Goal: Information Seeking & Learning: Learn about a topic

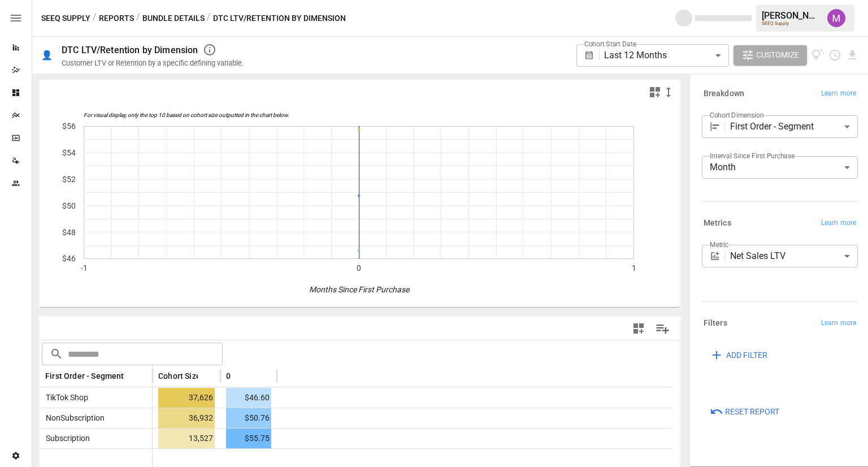
click at [232, 21] on div "/ DTC LTV/Retention by Dimension" at bounding box center [276, 18] width 139 height 14
click at [234, 17] on div "/ DTC LTV/Retention by Dimension" at bounding box center [276, 18] width 139 height 14
click at [274, 21] on div "/ DTC LTV/Retention by Dimension" at bounding box center [276, 18] width 139 height 14
click at [188, 17] on button "Bundle Details" at bounding box center [173, 18] width 62 height 14
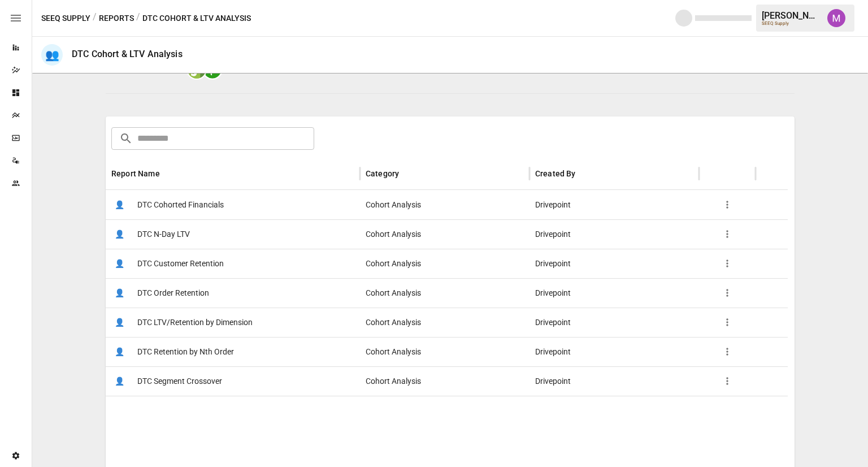
scroll to position [133, 0]
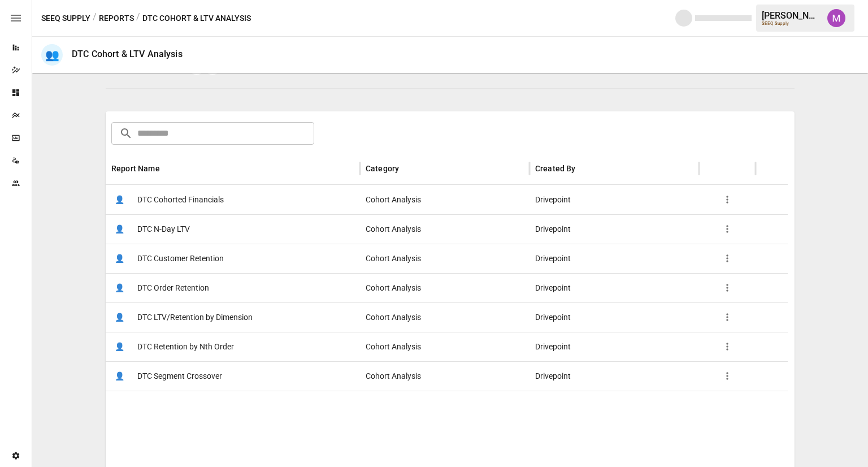
click at [192, 286] on span "DTC Order Retention" at bounding box center [173, 287] width 72 height 29
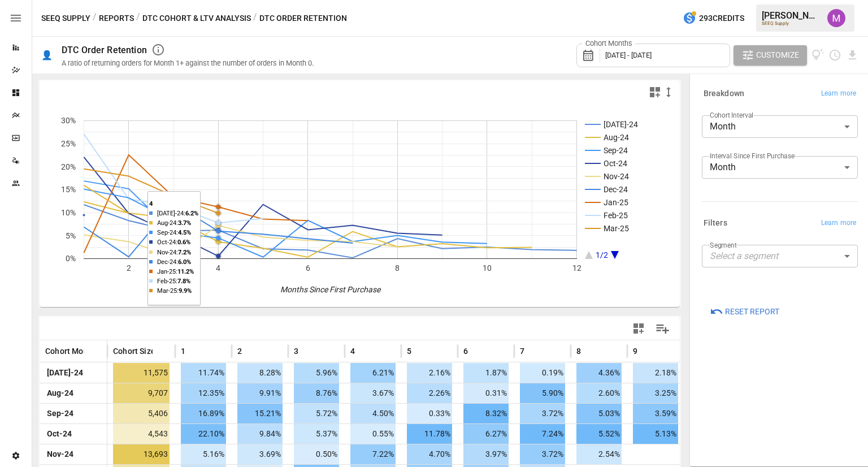
scroll to position [154, 0]
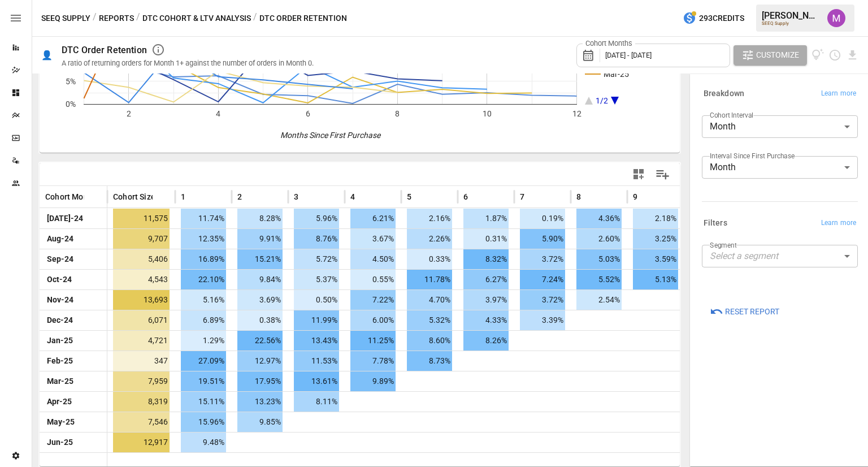
click at [684, 68] on div "Cohort Months [DATE] - [DATE]" at bounding box center [652, 55] width 153 height 31
click at [814, 273] on div "Segment Select a segment ​" at bounding box center [777, 258] width 160 height 36
click at [804, 0] on body "Reports Dazzler Studio Dashboards Plans SmartModel ™ Data Sources Team Settings…" at bounding box center [434, 0] width 868 height 0
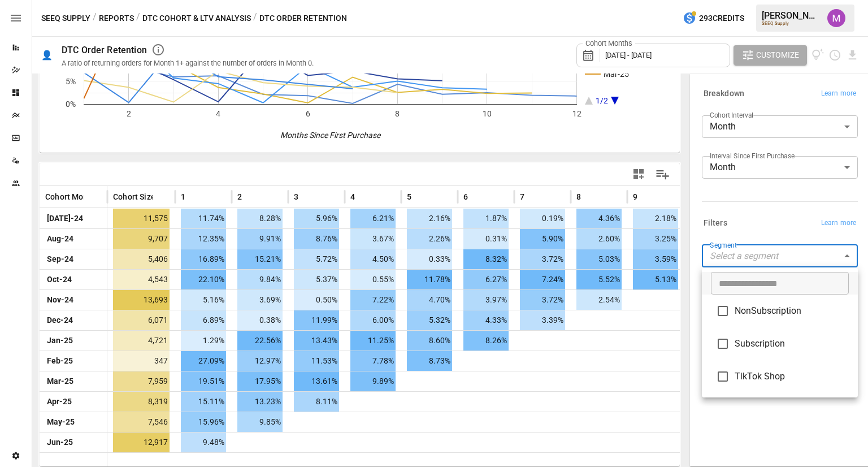
drag, startPoint x: 733, startPoint y: 175, endPoint x: 730, endPoint y: 205, distance: 30.1
click at [730, 205] on div at bounding box center [434, 233] width 868 height 467
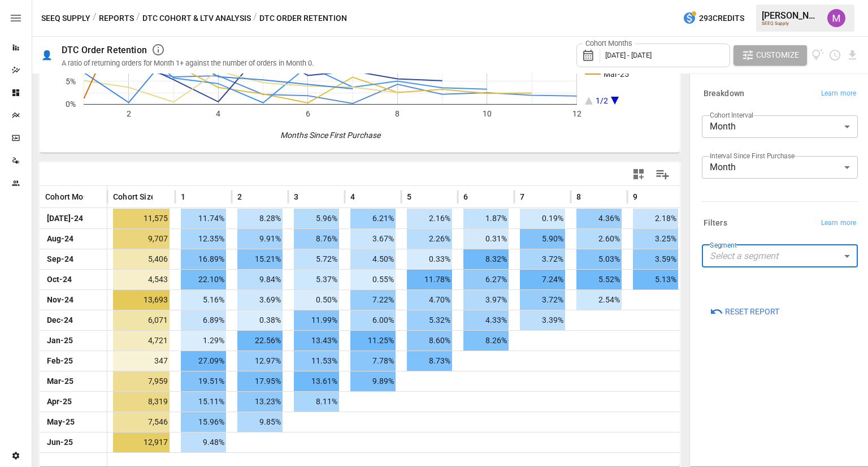
click at [730, 205] on div "Breakdown Learn more Cohort Interval Month ***** ​ Interval Since First Purchas…" at bounding box center [777, 145] width 160 height 129
click at [366, 171] on div at bounding box center [518, 174] width 316 height 25
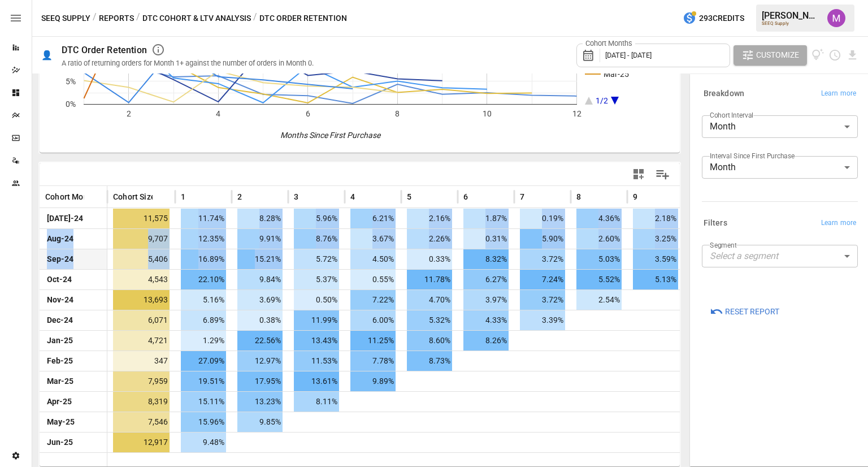
drag, startPoint x: 186, startPoint y: 215, endPoint x: 292, endPoint y: 252, distance: 111.8
click at [292, 252] on div "[DATE]-24 11,575 11.74% 8.28% 5.96% 6.21% 2.16% 1.87% 0.19% 4.36% 2.18% 2.53% 1…" at bounding box center [475, 330] width 870 height 244
click at [303, 241] on span "8.76%" at bounding box center [316, 239] width 45 height 20
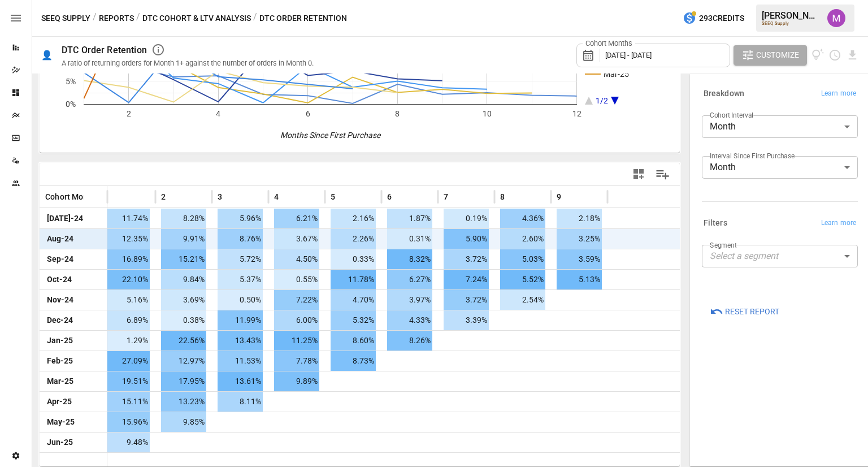
scroll to position [0, 0]
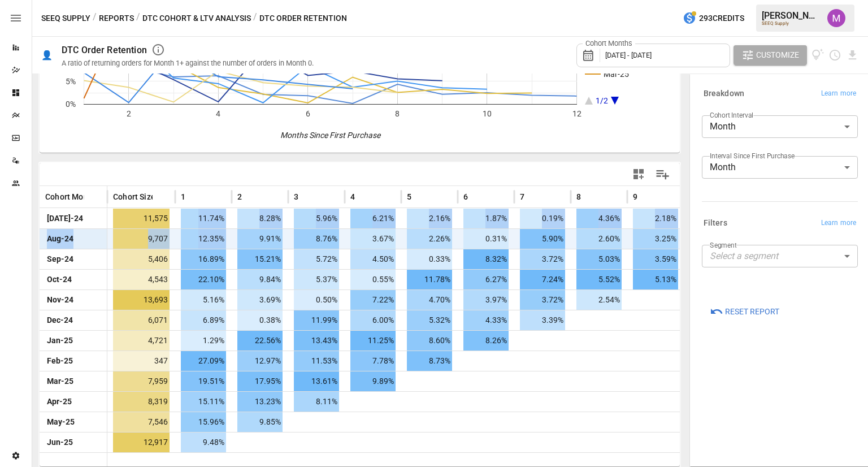
drag, startPoint x: 194, startPoint y: 214, endPoint x: 230, endPoint y: 236, distance: 42.0
click at [230, 236] on div "[DATE]-24 11,575 11.74% 8.28% 5.96% 6.21% 2.16% 1.87% 0.19% 4.36% 2.18% 2.53% 1…" at bounding box center [475, 330] width 870 height 244
click at [296, 17] on div "/ DTC Order Retention" at bounding box center [300, 18] width 94 height 14
click at [221, 16] on button "DTC Cohort & LTV Analysis" at bounding box center [196, 18] width 108 height 14
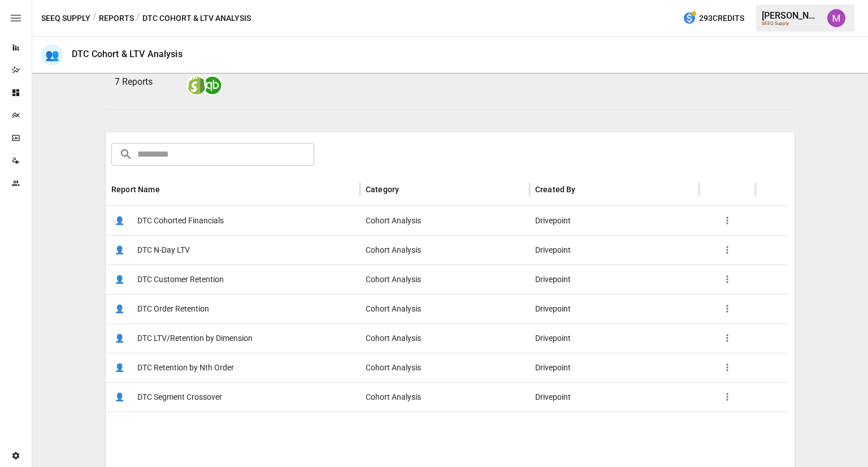
scroll to position [136, 0]
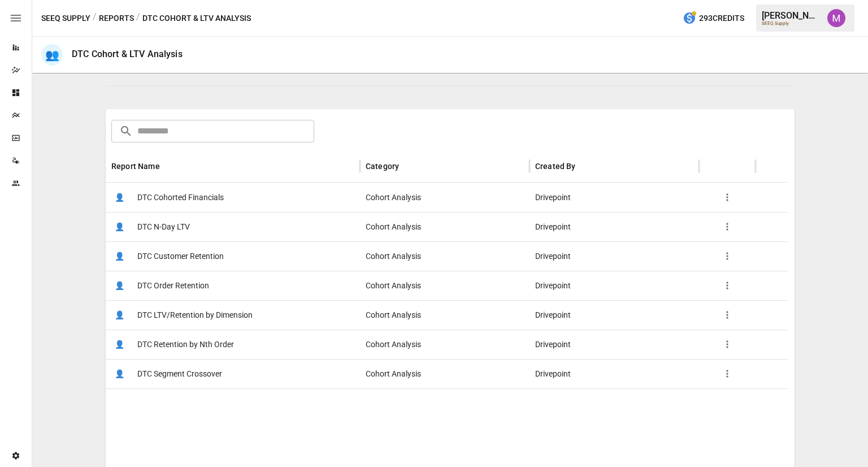
click at [174, 258] on span "DTC Customer Retention" at bounding box center [180, 256] width 86 height 29
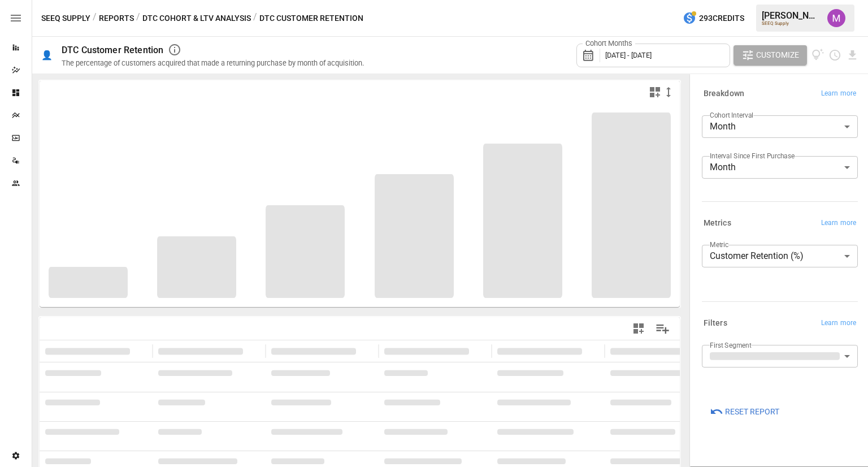
click at [687, 64] on div "Cohort Months [DATE] - [DATE]" at bounding box center [653, 56] width 154 height 24
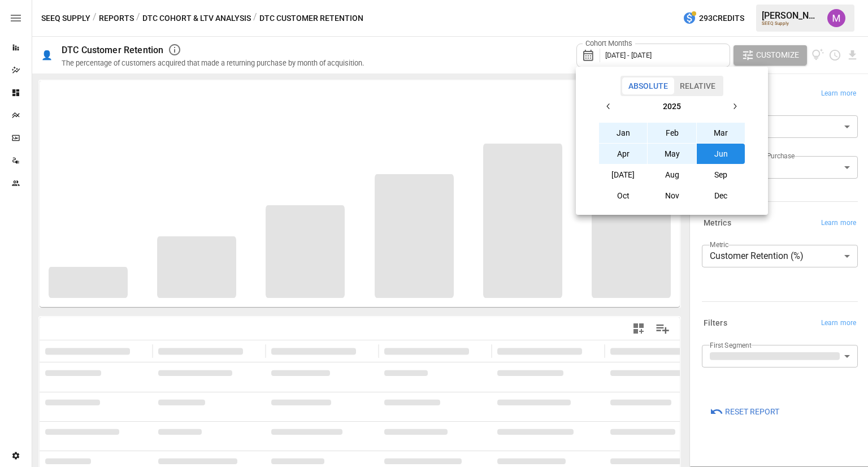
click at [617, 107] on button "button" at bounding box center [608, 106] width 20 height 20
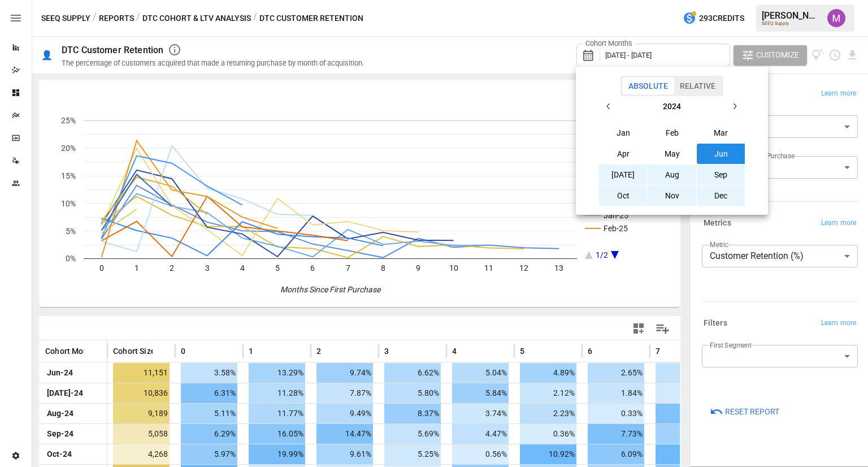
click at [628, 173] on button "[DATE]" at bounding box center [623, 174] width 49 height 20
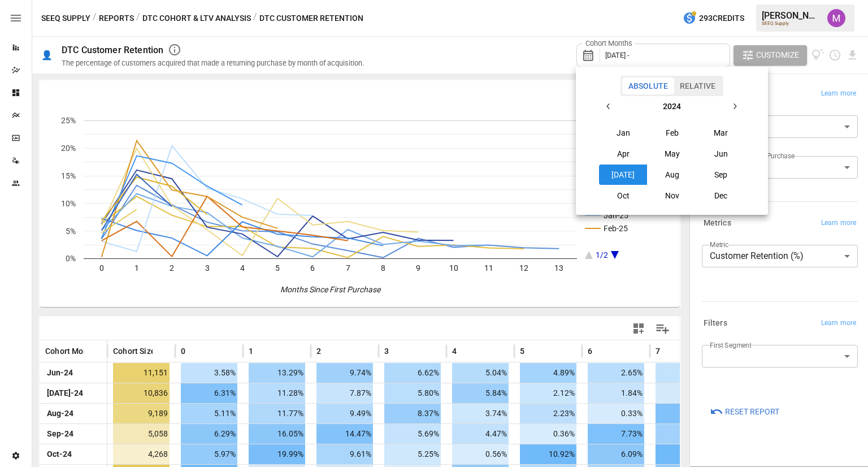
click at [733, 104] on icon "button" at bounding box center [734, 106] width 9 height 9
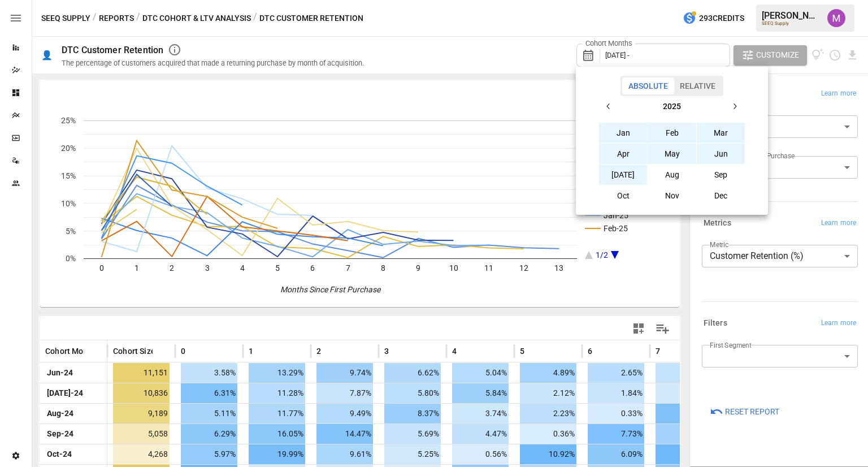
click at [628, 178] on button "[DATE]" at bounding box center [623, 174] width 49 height 20
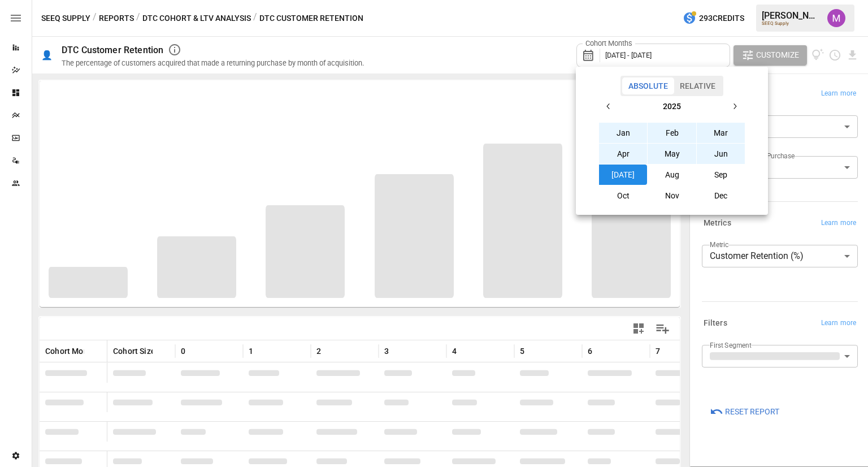
click at [508, 39] on div at bounding box center [434, 233] width 868 height 467
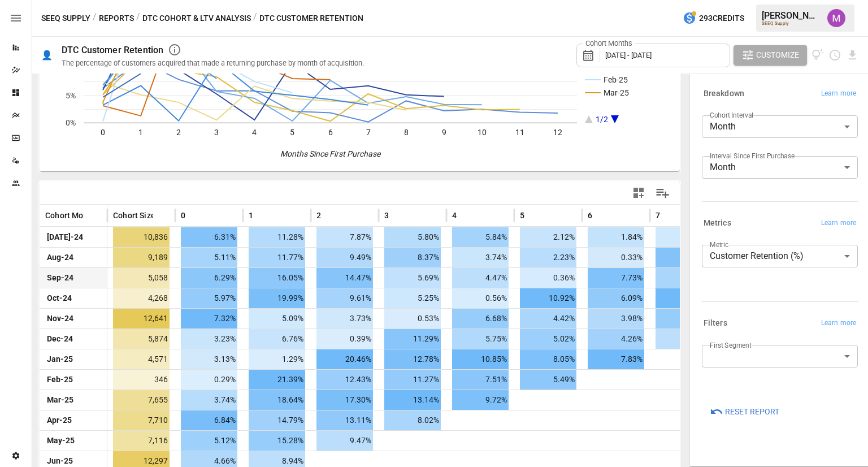
scroll to position [175, 0]
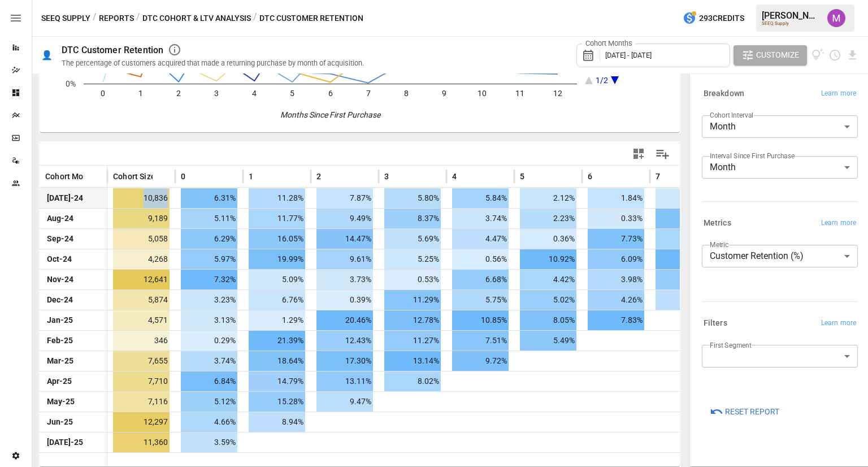
drag, startPoint x: 131, startPoint y: 196, endPoint x: 173, endPoint y: 202, distance: 43.3
click at [173, 202] on div "10,836" at bounding box center [141, 198] width 68 height 20
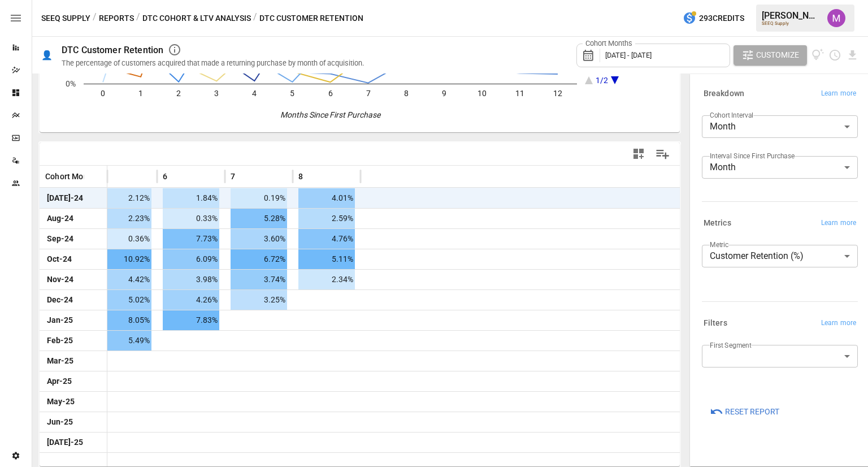
scroll to position [0, 0]
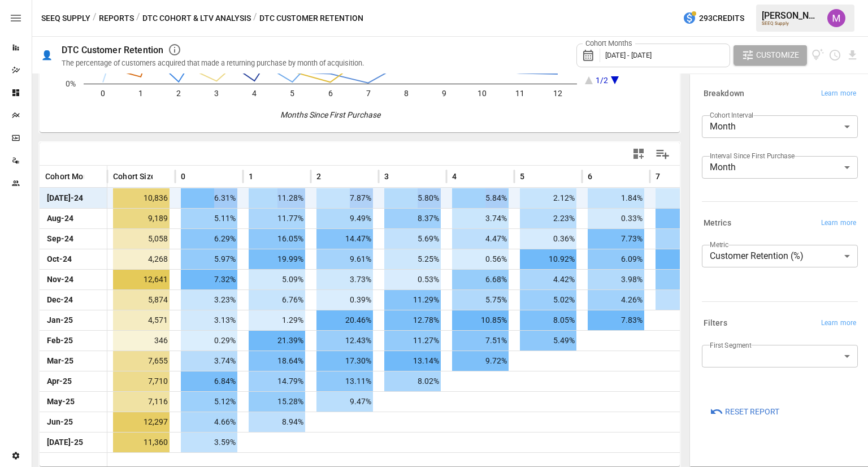
drag, startPoint x: 196, startPoint y: 191, endPoint x: 504, endPoint y: 197, distance: 307.9
click at [504, 197] on div "[DATE]-24 10,836 6.31% 11.28% 7.87% 5.80% 5.84% 2.12% 1.84% 0.19% 4.01% 2.20%" at bounding box center [582, 198] width 1085 height 20
click at [506, 198] on span "5.84%" at bounding box center [480, 198] width 56 height 20
drag, startPoint x: 506, startPoint y: 198, endPoint x: 213, endPoint y: 193, distance: 292.7
click at [213, 193] on div "[DATE]-24 10,836 6.31% 11.28% 7.87% 5.80% 5.84% 2.12% 1.84% 0.19% 4.01% 2.20%" at bounding box center [582, 198] width 1085 height 20
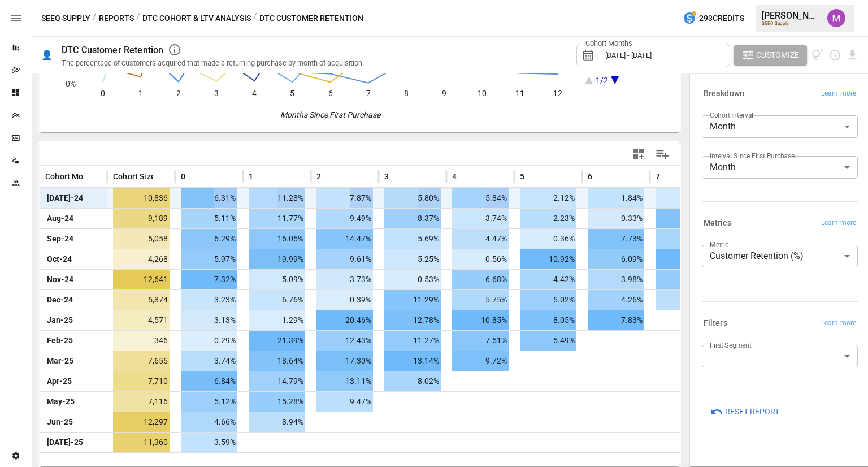
click at [213, 193] on span "6.31%" at bounding box center [209, 198] width 56 height 20
drag, startPoint x: 191, startPoint y: 200, endPoint x: 216, endPoint y: 220, distance: 31.8
click at [216, 220] on div "[DATE]-24 10,836 6.31% 11.28% 7.87% 5.80% 5.84% 2.12% 1.84% 0.19% 4.01% 2.20% A…" at bounding box center [582, 320] width 1085 height 264
click at [216, 220] on span "5.11%" at bounding box center [209, 218] width 56 height 20
drag, startPoint x: 213, startPoint y: 195, endPoint x: 237, endPoint y: 198, distance: 23.9
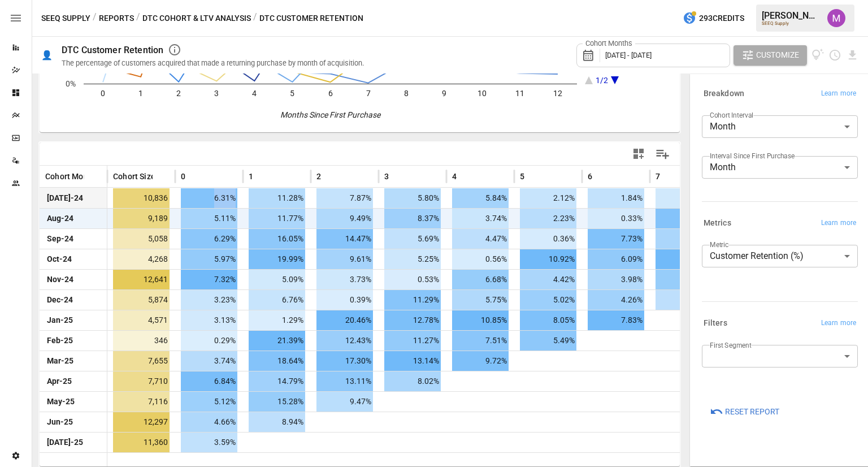
click at [237, 198] on span "6.31%" at bounding box center [209, 198] width 56 height 20
drag, startPoint x: 210, startPoint y: 213, endPoint x: 235, endPoint y: 215, distance: 25.0
click at [235, 215] on span "5.11%" at bounding box center [209, 218] width 56 height 20
drag, startPoint x: 206, startPoint y: 279, endPoint x: 235, endPoint y: 281, distance: 29.5
click at [235, 281] on span "7.32%" at bounding box center [209, 279] width 56 height 20
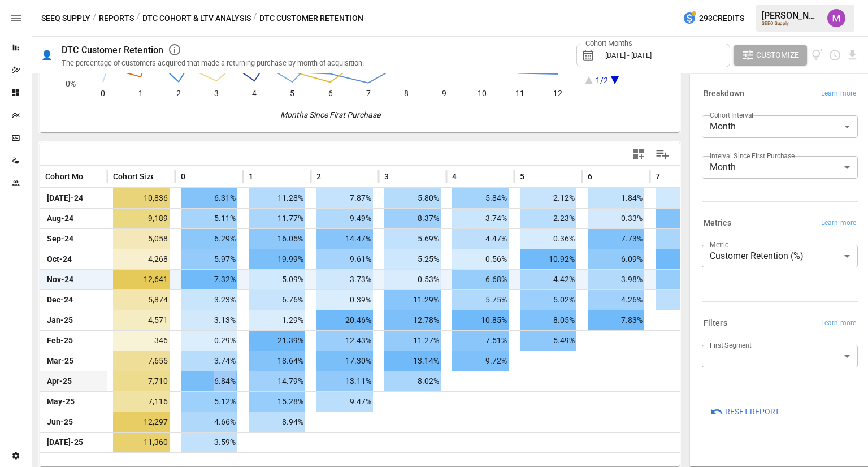
drag, startPoint x: 201, startPoint y: 379, endPoint x: 233, endPoint y: 379, distance: 32.8
click at [233, 379] on span "6.84%" at bounding box center [209, 381] width 56 height 20
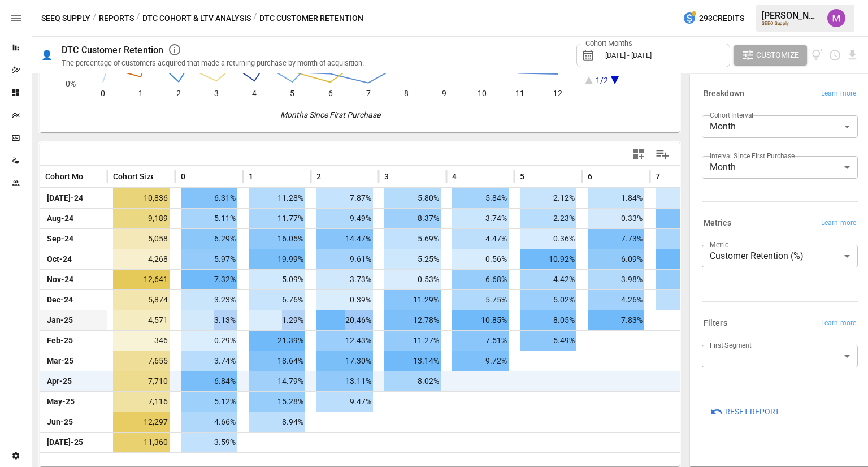
drag, startPoint x: 195, startPoint y: 325, endPoint x: 392, endPoint y: 320, distance: 196.7
click at [392, 320] on div "Jan-25 4,571 3.13% 1.29% 20.46% 12.78% 10.85% 8.05% 7.83%" at bounding box center [582, 320] width 1085 height 20
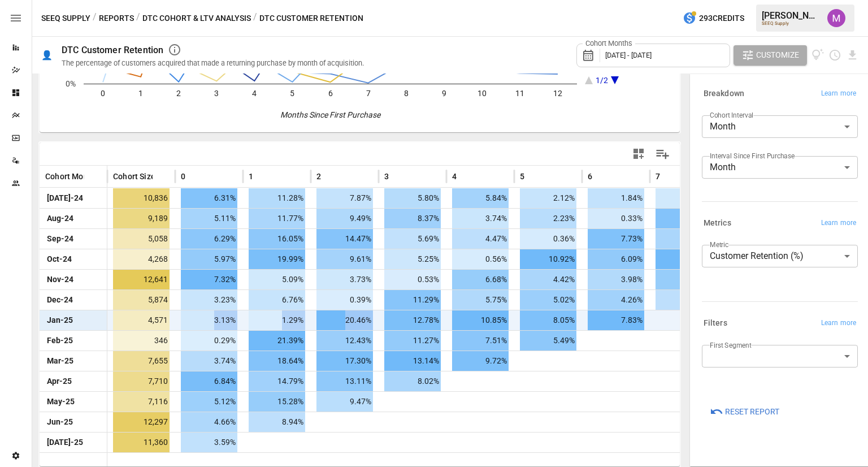
click at [392, 320] on span "12.78%" at bounding box center [412, 320] width 56 height 20
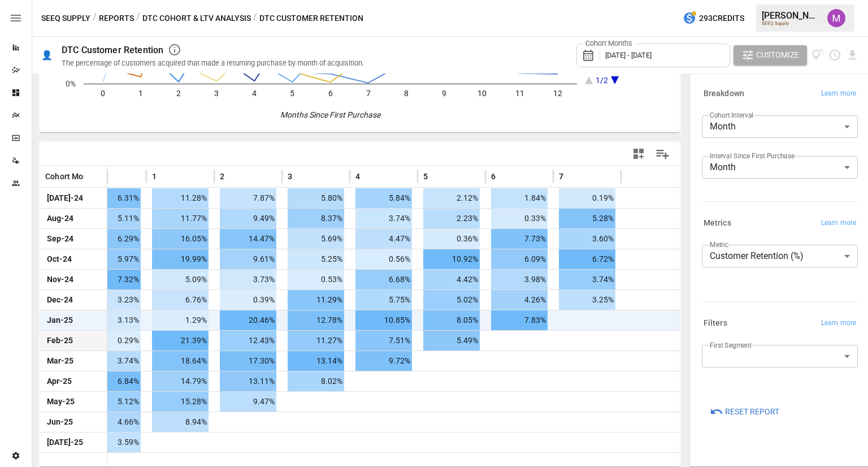
scroll to position [0, 38]
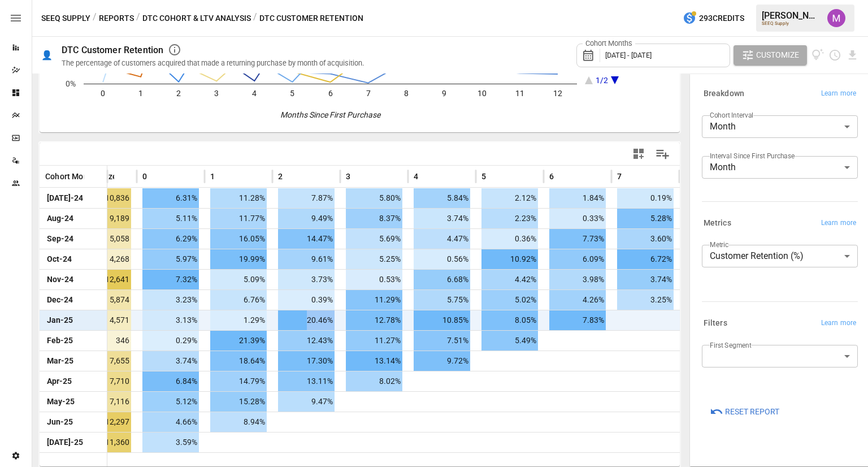
drag, startPoint x: 297, startPoint y: 323, endPoint x: 353, endPoint y: 319, distance: 55.5
click at [353, 319] on div "Jan-25 4,571 3.13% 1.29% 20.46% 12.78% 10.85% 8.05% 7.83%" at bounding box center [543, 320] width 1085 height 20
drag, startPoint x: 379, startPoint y: 324, endPoint x: 508, endPoint y: 326, distance: 129.4
click at [508, 326] on div "Jan-25 4,571 3.13% 1.29% 20.46% 12.78% 10.85% 8.05% 7.83%" at bounding box center [543, 320] width 1085 height 20
click at [578, 313] on span "7.83%" at bounding box center [577, 320] width 56 height 20
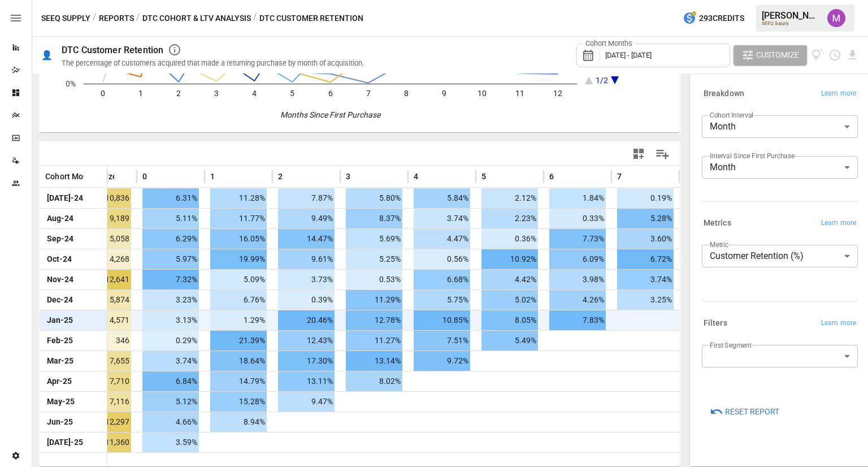
drag, startPoint x: 625, startPoint y: 322, endPoint x: 446, endPoint y: 315, distance: 179.2
click at [446, 315] on div "Jan-25 4,571 3.13% 1.29% 20.46% 12.78% 10.85% 8.05% 7.83%" at bounding box center [543, 320] width 1085 height 20
drag, startPoint x: 301, startPoint y: 315, endPoint x: 597, endPoint y: 312, distance: 296.0
click at [597, 312] on div "Jan-25 4,571 3.13% 1.29% 20.46% 12.78% 10.85% 8.05% 7.83%" at bounding box center [543, 320] width 1085 height 20
click at [597, 312] on span "7.83%" at bounding box center [577, 320] width 56 height 20
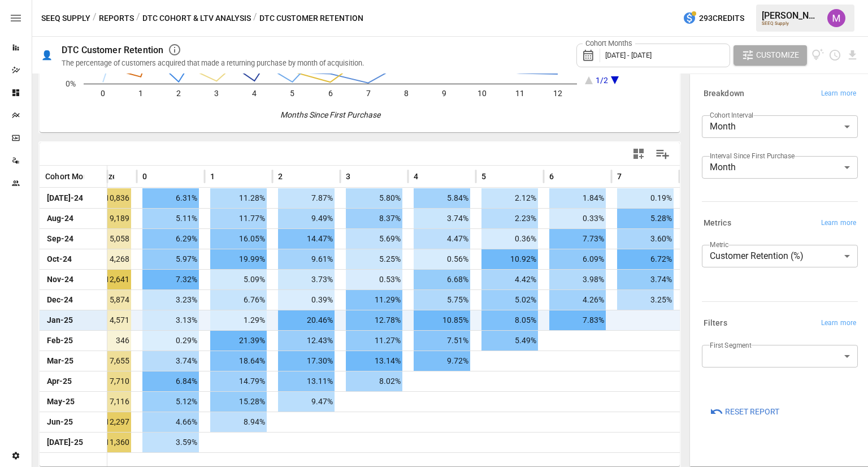
scroll to position [0, 0]
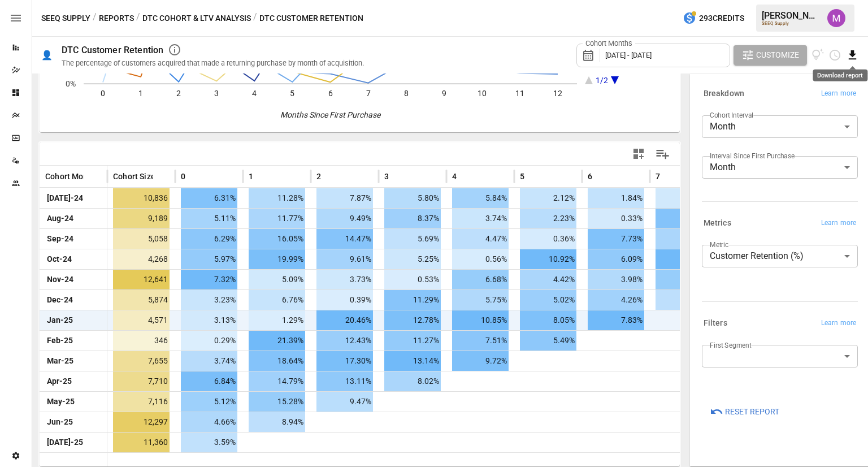
click at [850, 54] on icon "Download report" at bounding box center [852, 54] width 7 height 9
click at [803, 98] on li "Download as CSV" at bounding box center [814, 100] width 90 height 23
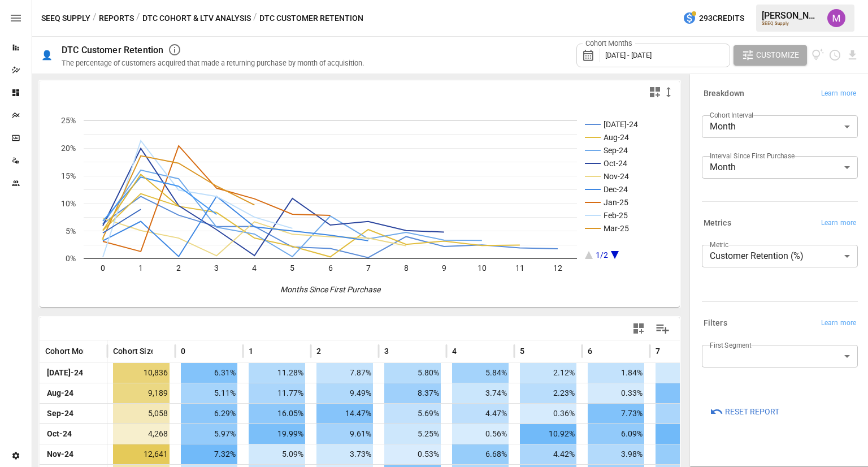
drag, startPoint x: 759, startPoint y: 263, endPoint x: 770, endPoint y: 286, distance: 25.5
click at [770, 286] on div "**********" at bounding box center [780, 268] width 156 height 56
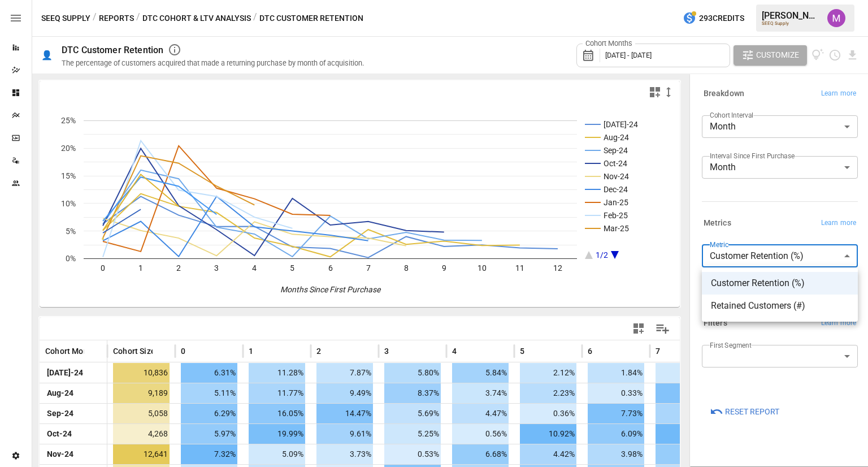
click at [770, 0] on body "Reports Dazzler Studio Dashboards Plans SmartModel ™ Data Sources Team Settings…" at bounding box center [434, 0] width 868 height 0
click at [208, 29] on div at bounding box center [434, 233] width 868 height 467
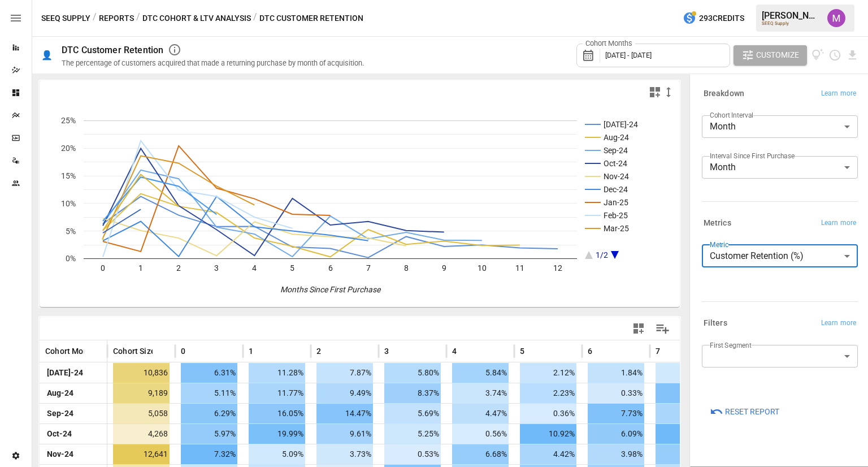
click at [208, 12] on button "DTC Cohort & LTV Analysis" at bounding box center [196, 18] width 108 height 14
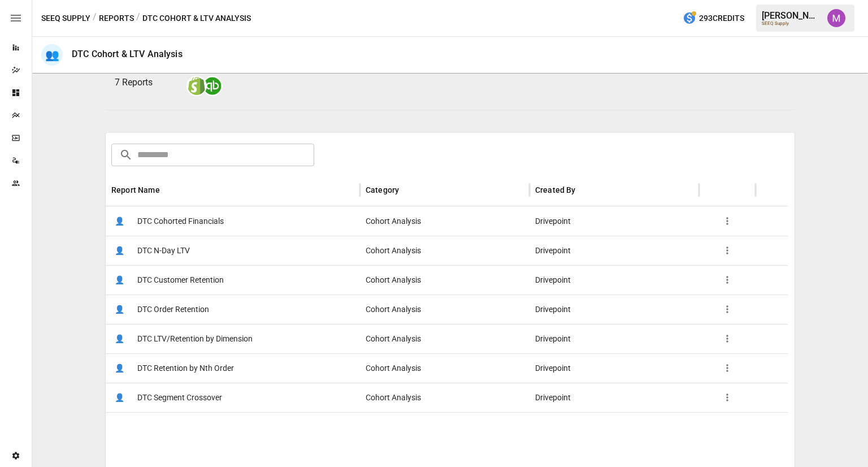
scroll to position [111, 0]
click at [186, 217] on span "DTC Cohorted Financials" at bounding box center [180, 221] width 86 height 29
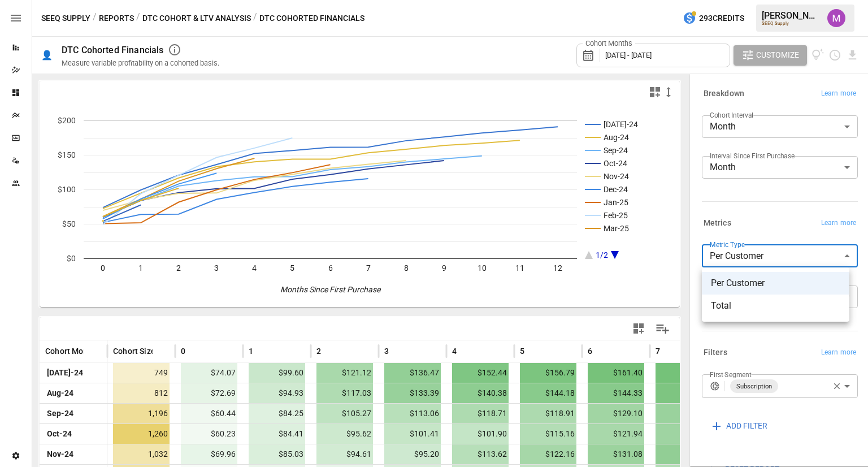
click at [767, 0] on body "Reports Dazzler Studio Dashboards Plans SmartModel ™ Data Sources Team Settings…" at bounding box center [434, 0] width 868 height 0
click at [762, 224] on div at bounding box center [434, 233] width 868 height 467
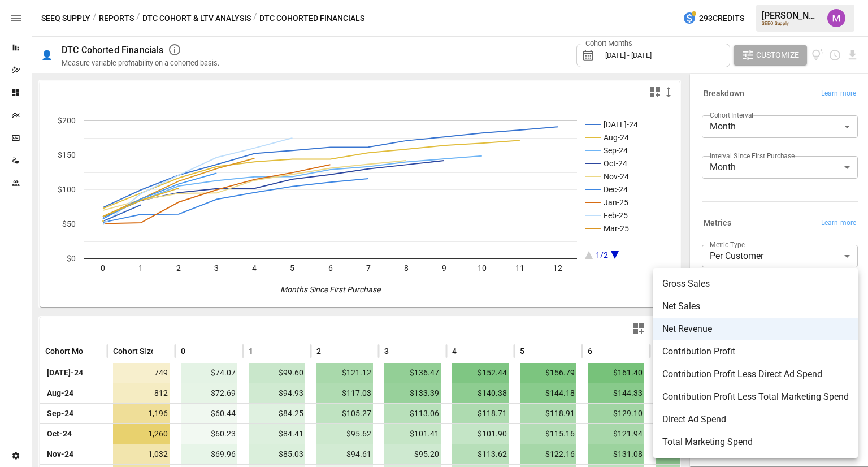
click at [732, 0] on body "Reports Dazzler Studio Dashboards Plans SmartModel ™ Data Sources Team Settings…" at bounding box center [434, 0] width 868 height 0
click at [725, 301] on span "Net Sales" at bounding box center [755, 306] width 186 height 14
type input "*********"
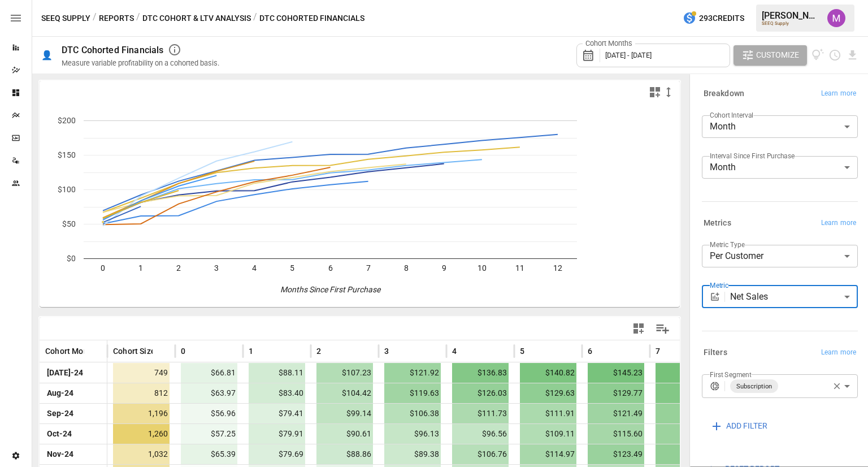
click at [198, 16] on button "DTC Cohort & LTV Analysis" at bounding box center [196, 18] width 108 height 14
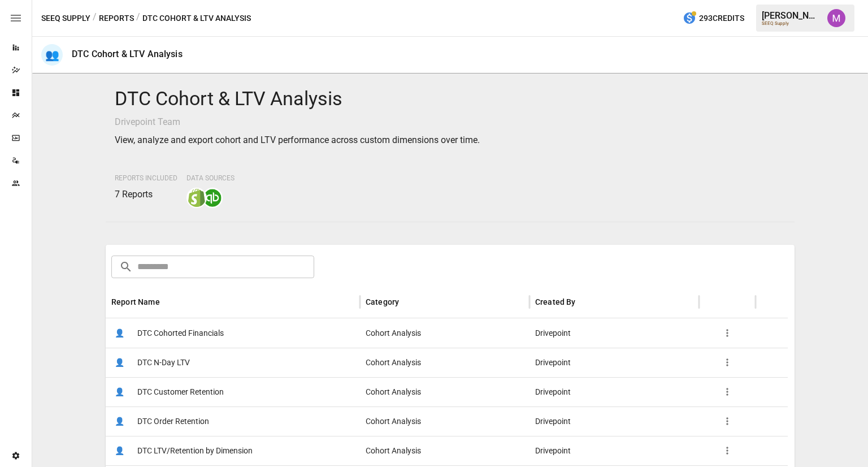
scroll to position [227, 0]
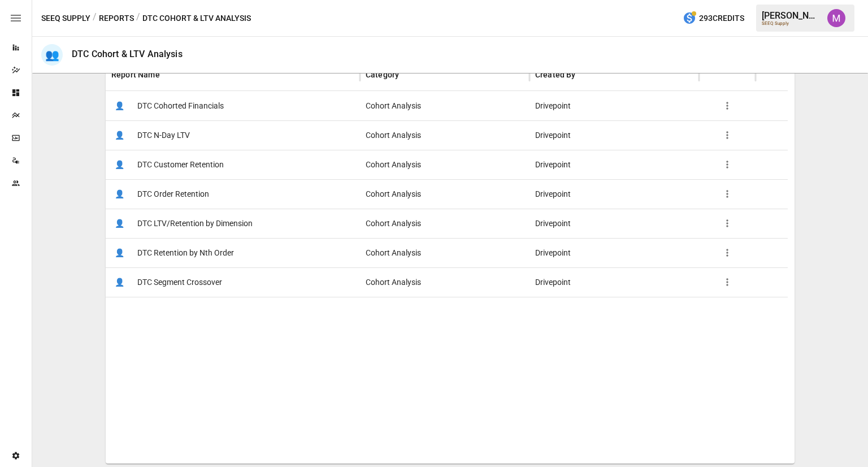
click at [126, 21] on button "Reports" at bounding box center [116, 18] width 35 height 14
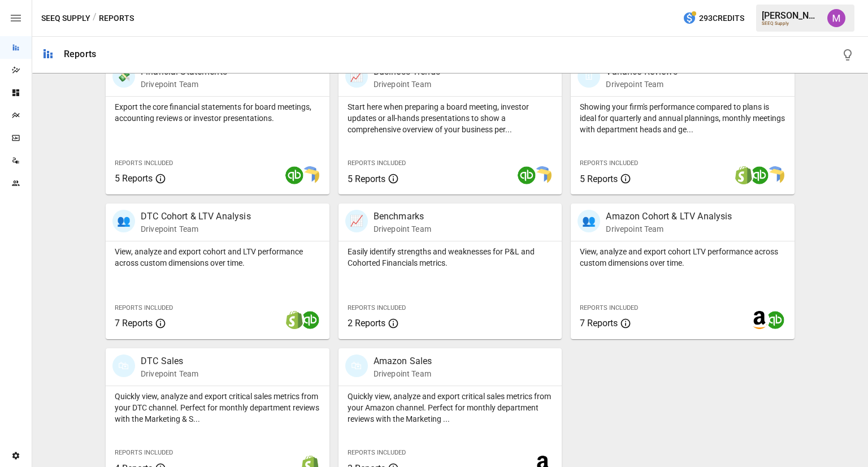
scroll to position [264, 0]
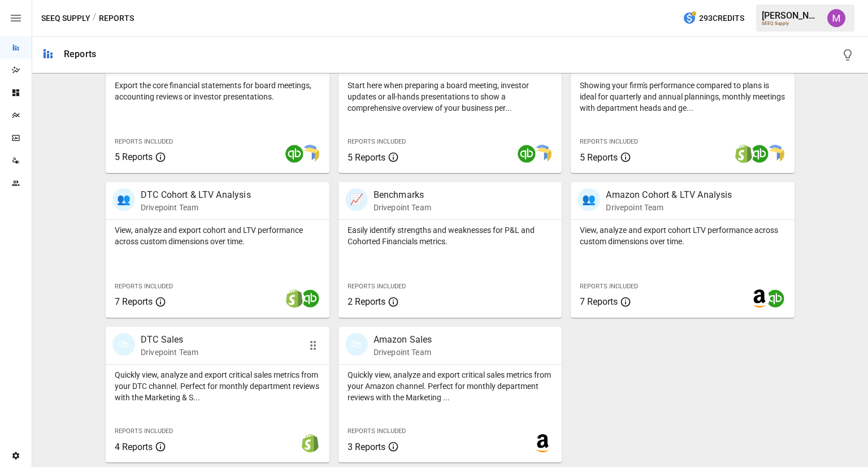
click at [230, 353] on div "🛍 DTC Sales Drivepoint Team" at bounding box center [199, 345] width 175 height 25
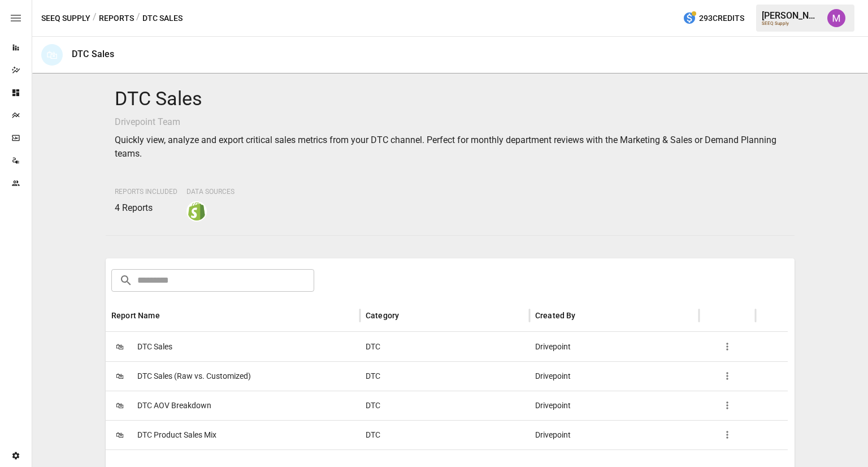
scroll to position [175, 0]
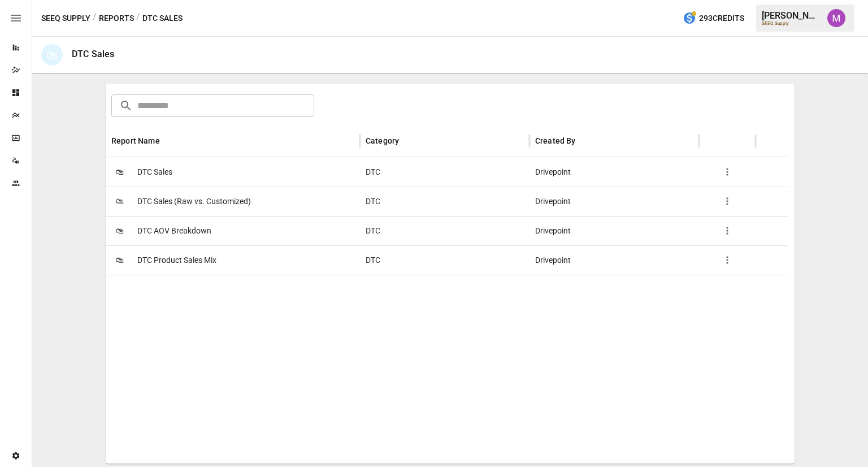
click at [181, 227] on span "DTC AOV Breakdown" at bounding box center [174, 230] width 74 height 29
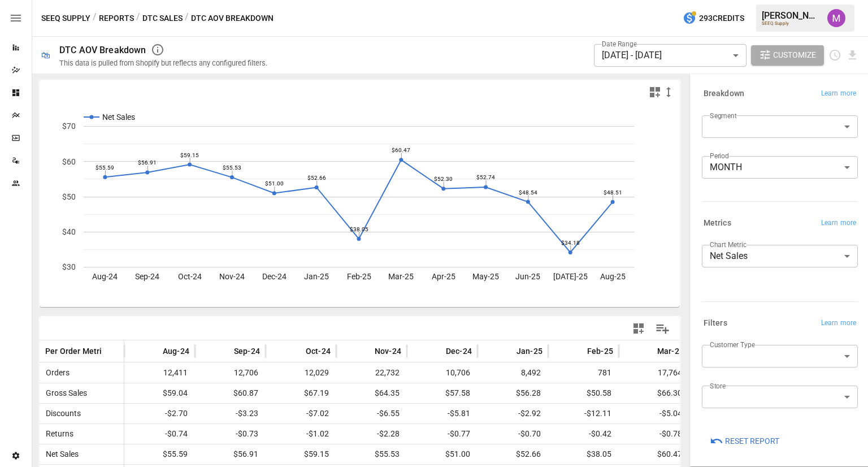
click at [527, 32] on div "SEEQ Supply / Reports / DTC Sales / DTC AOV Breakdown 293 Credits Umer M. SEEQ …" at bounding box center [450, 18] width 836 height 36
click at [637, 0] on body "Reports Dazzler Studio Dashboards Plans SmartModel ™ Data Sources Team Settings…" at bounding box center [434, 0] width 868 height 0
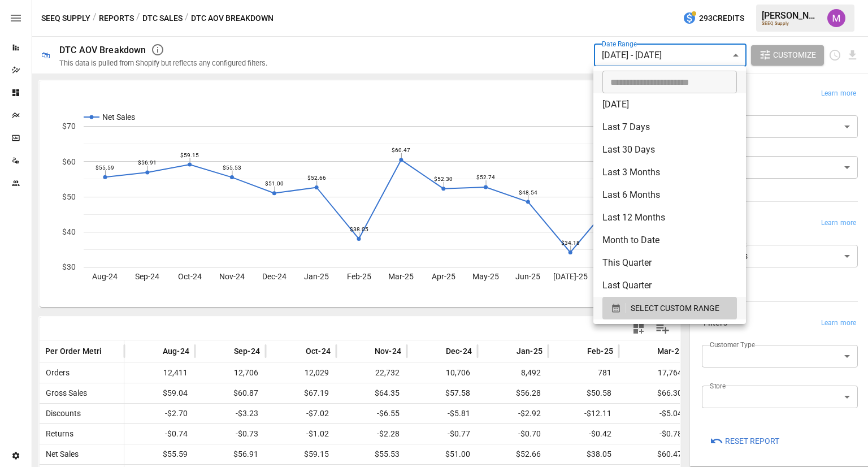
click at [651, 212] on li "Last 12 Months" at bounding box center [669, 217] width 153 height 23
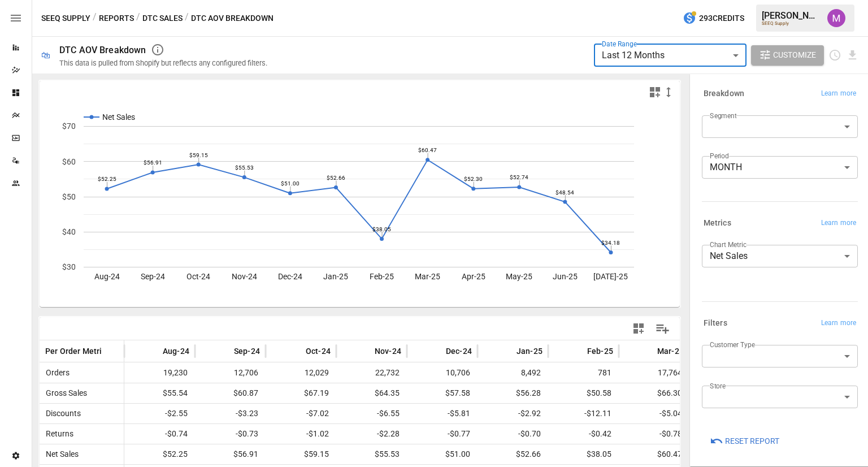
click at [667, 0] on body "**********" at bounding box center [434, 0] width 868 height 0
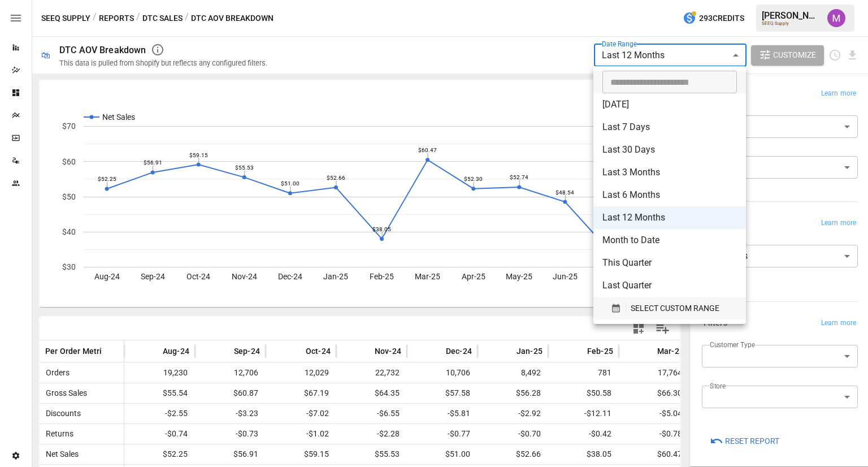
click at [640, 308] on span "SELECT CUSTOM RANGE" at bounding box center [674, 308] width 89 height 14
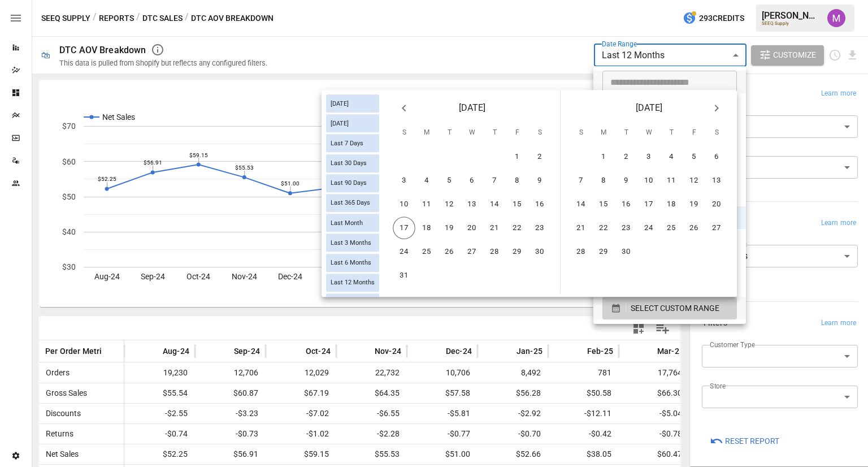
click at [399, 114] on icon "Previous month" at bounding box center [404, 108] width 14 height 14
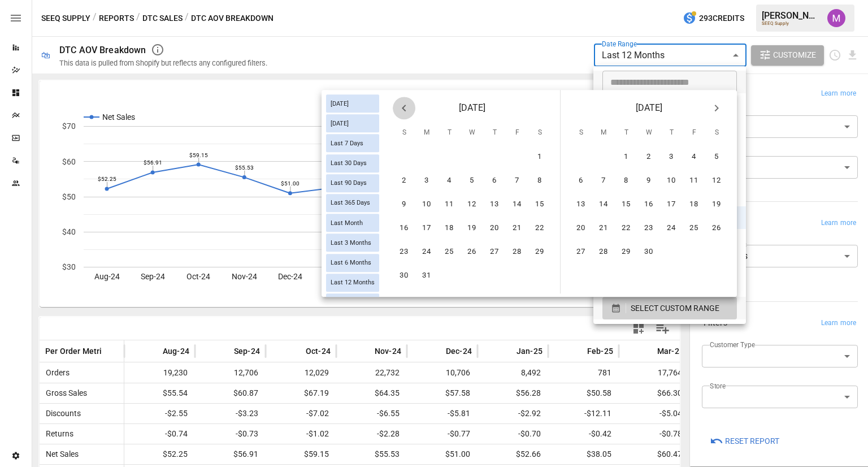
click at [399, 114] on icon "Previous month" at bounding box center [404, 108] width 14 height 14
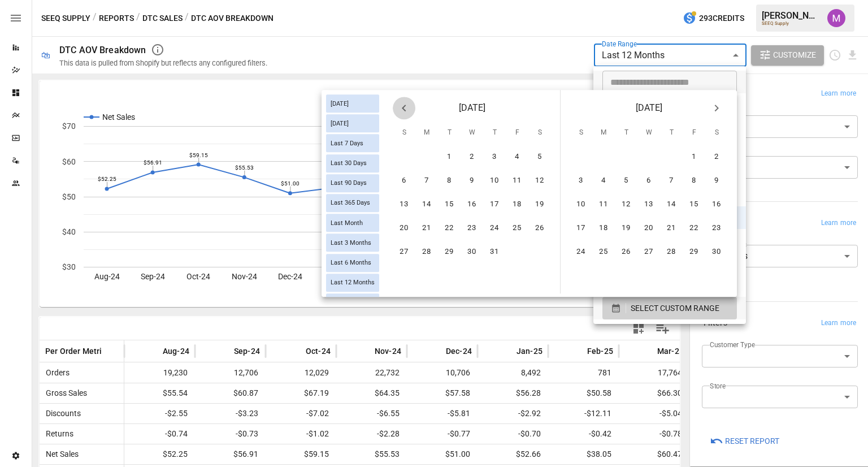
click at [399, 114] on icon "Previous month" at bounding box center [404, 108] width 14 height 14
click at [425, 159] on button "1" at bounding box center [426, 156] width 23 height 23
click at [721, 106] on icon "Next month" at bounding box center [717, 108] width 14 height 14
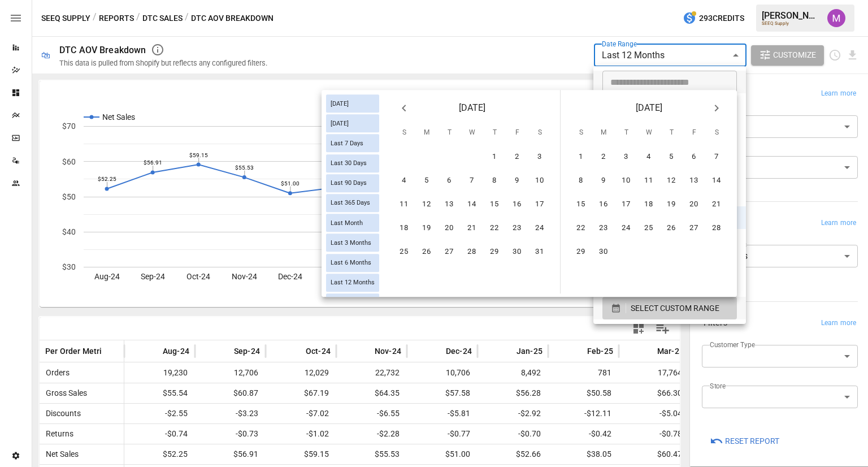
click at [721, 106] on icon "Next month" at bounding box center [717, 108] width 14 height 14
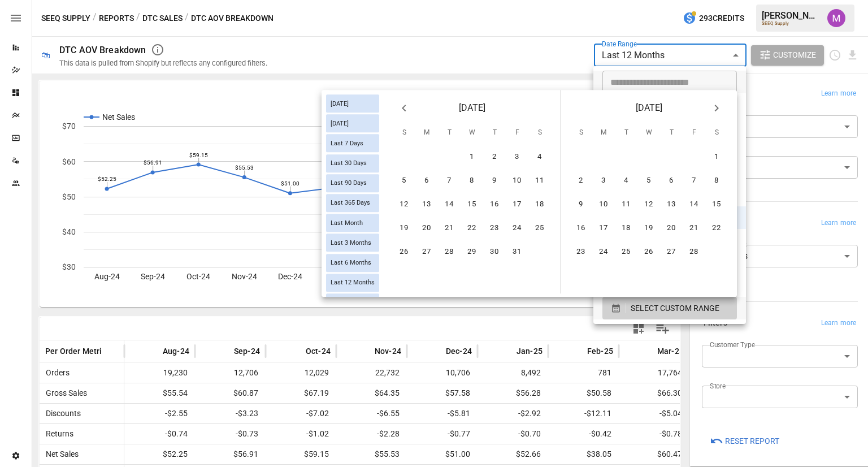
click at [721, 106] on icon "Next month" at bounding box center [717, 108] width 14 height 14
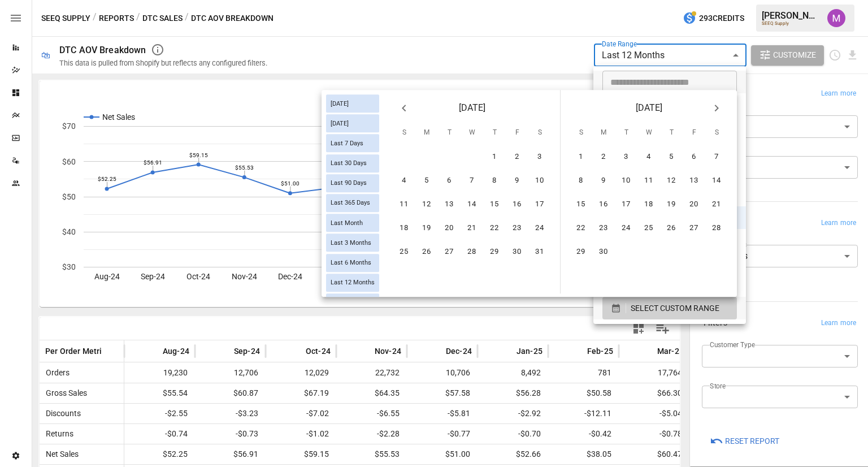
click at [721, 106] on icon "Next month" at bounding box center [717, 108] width 14 height 14
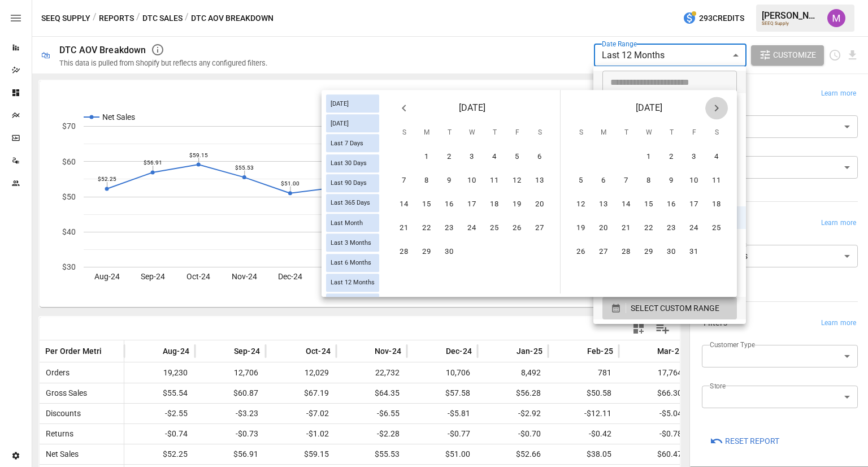
click at [721, 106] on icon "Next month" at bounding box center [717, 108] width 14 height 14
click at [407, 111] on icon "Previous month" at bounding box center [404, 108] width 14 height 14
click at [493, 254] on button "31" at bounding box center [494, 251] width 23 height 23
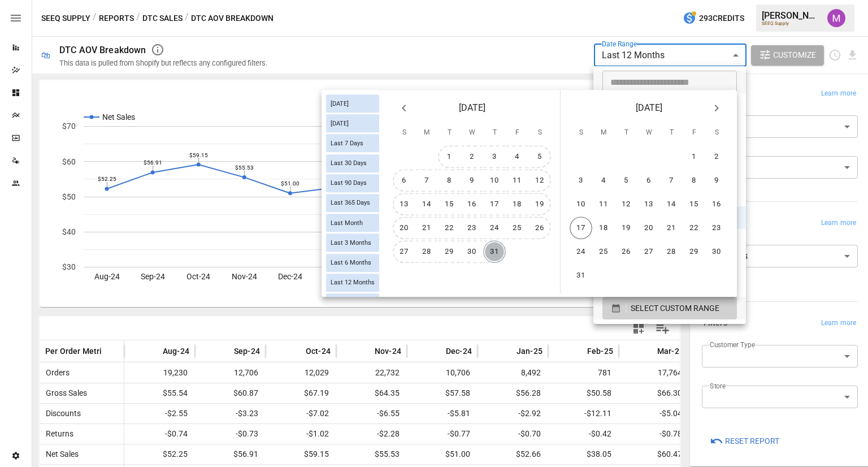
type input "******"
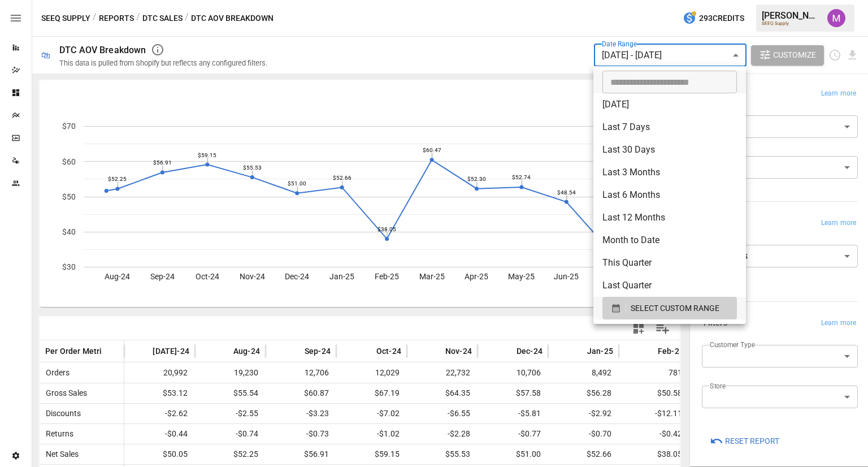
click at [548, 18] on div at bounding box center [434, 233] width 868 height 467
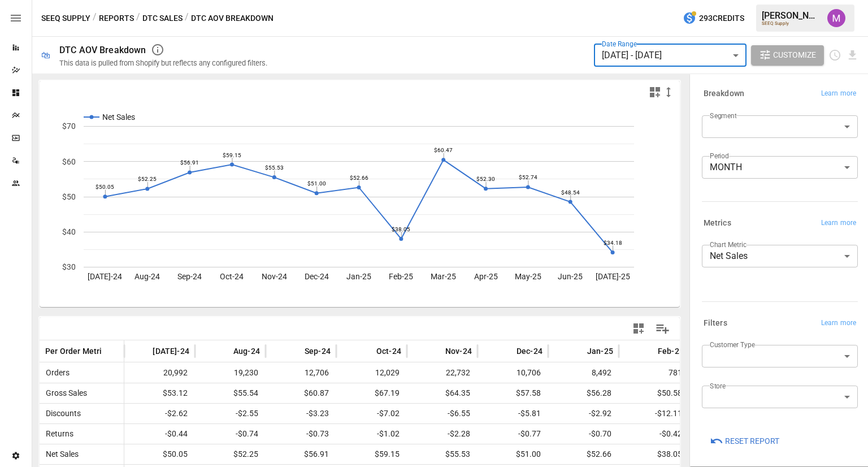
click at [167, 24] on button "DTC Sales" at bounding box center [162, 18] width 40 height 14
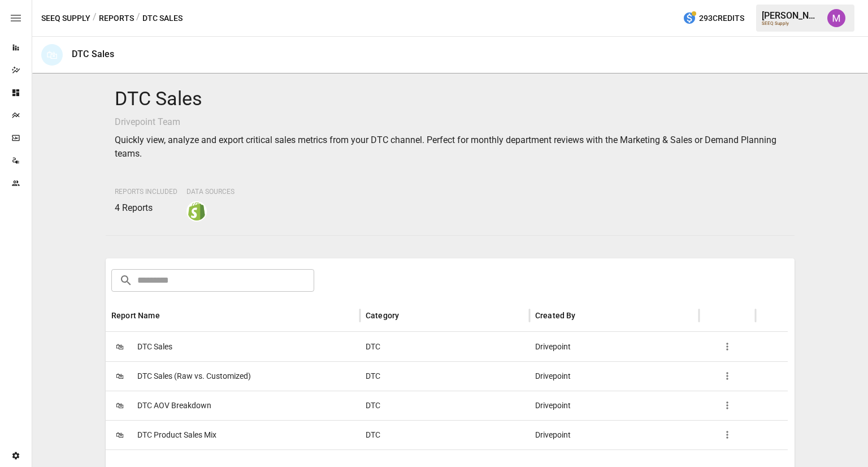
drag, startPoint x: 103, startPoint y: 18, endPoint x: 172, endPoint y: 19, distance: 68.9
click at [172, 19] on div "SEEQ Supply / Reports / DTC Sales" at bounding box center [111, 18] width 141 height 14
click at [172, 19] on div "/ DTC Sales" at bounding box center [159, 18] width 46 height 14
click at [137, 18] on div "/" at bounding box center [138, 18] width 4 height 14
click at [104, 16] on button "Reports" at bounding box center [116, 18] width 35 height 14
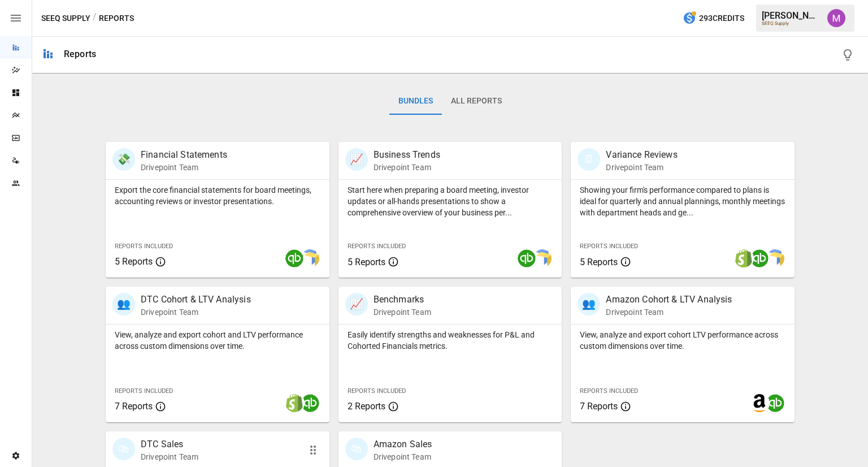
scroll to position [159, 0]
click at [241, 351] on div "View, analyze and export cohort and LTV performance across custom dimensions ov…" at bounding box center [218, 374] width 224 height 98
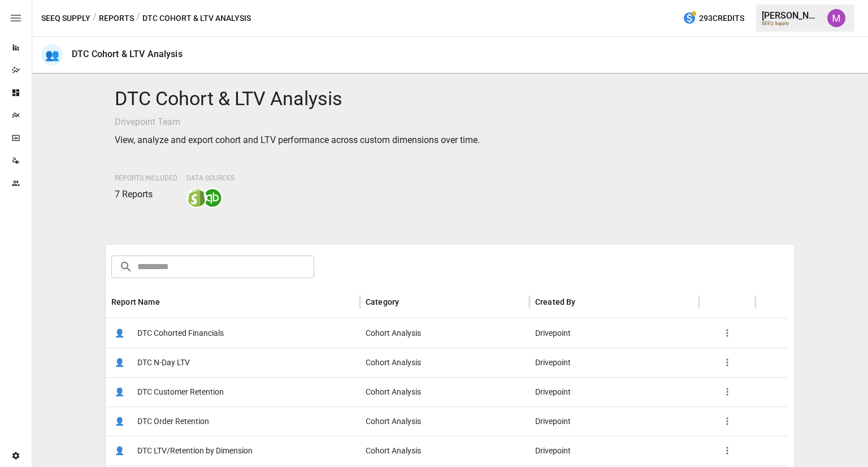
scroll to position [227, 0]
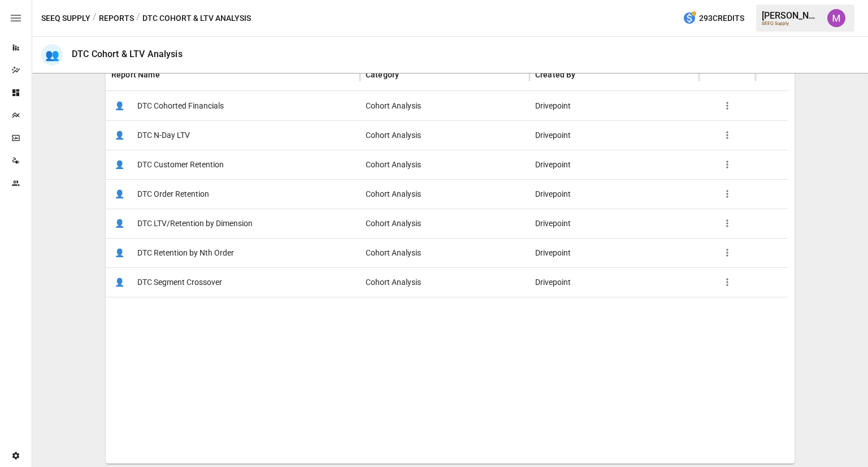
click at [183, 110] on span "DTC Cohorted Financials" at bounding box center [180, 106] width 86 height 29
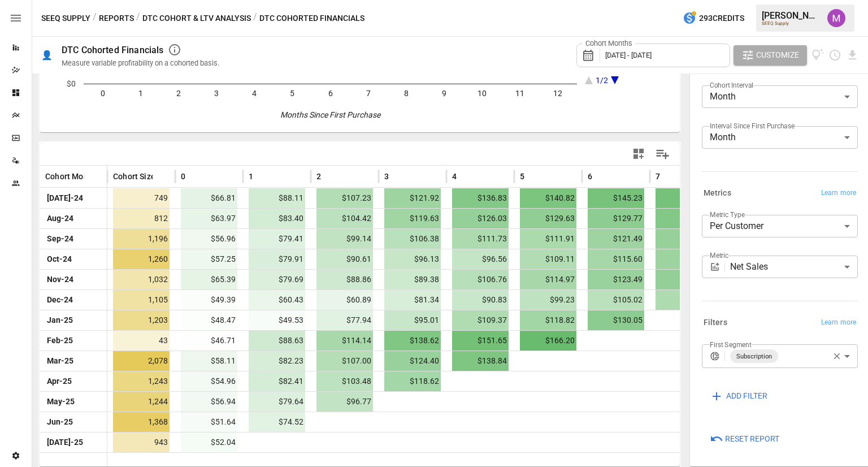
click at [756, 62] on button "Customize" at bounding box center [769, 55] width 73 height 20
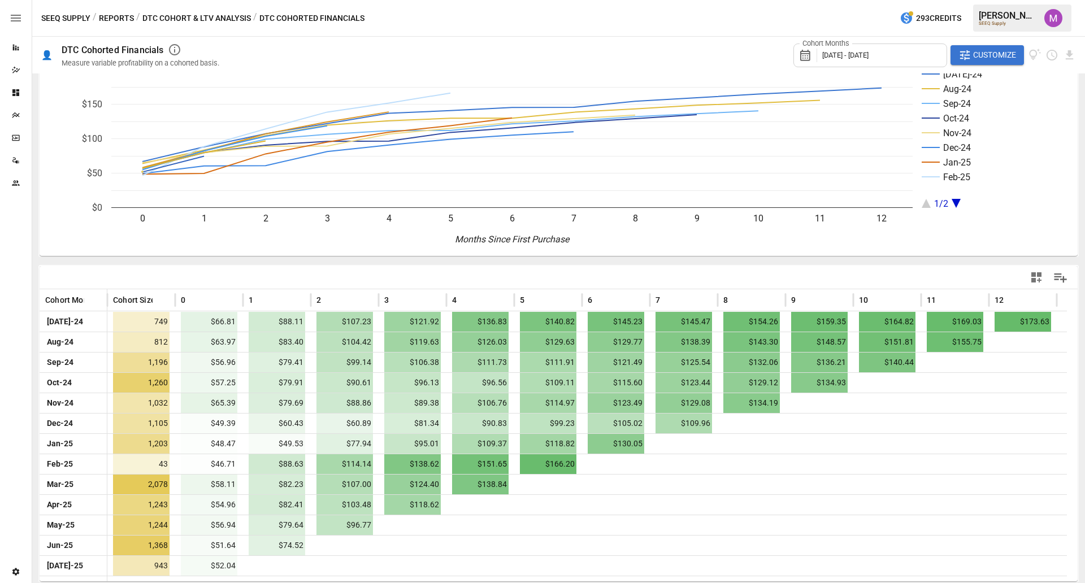
drag, startPoint x: 917, startPoint y: 1, endPoint x: 668, endPoint y: 282, distance: 375.4
click at [668, 282] on div at bounding box center [816, 277] width 515 height 25
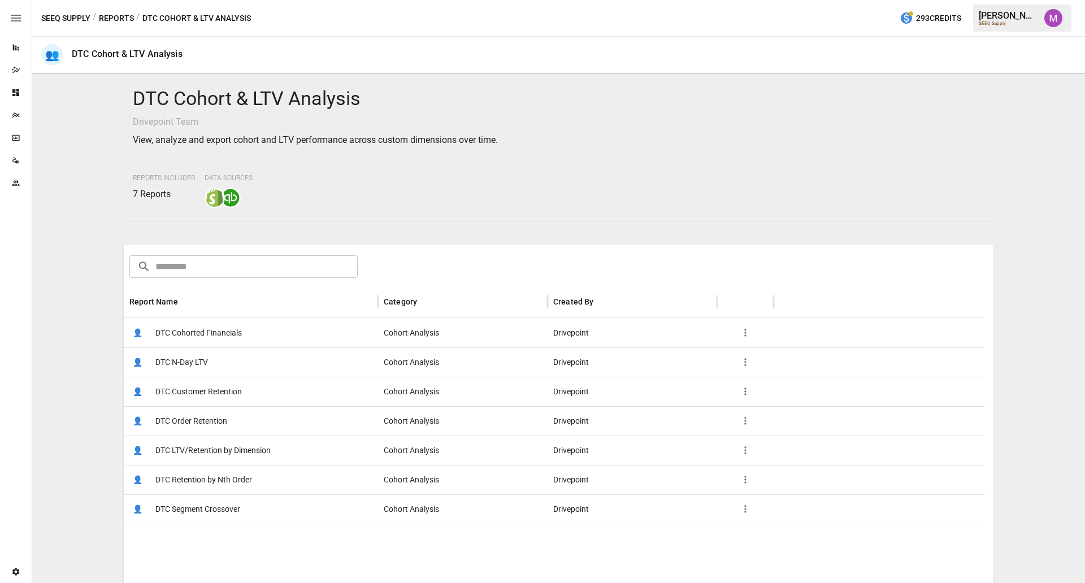
click at [120, 19] on button "Reports" at bounding box center [116, 18] width 35 height 14
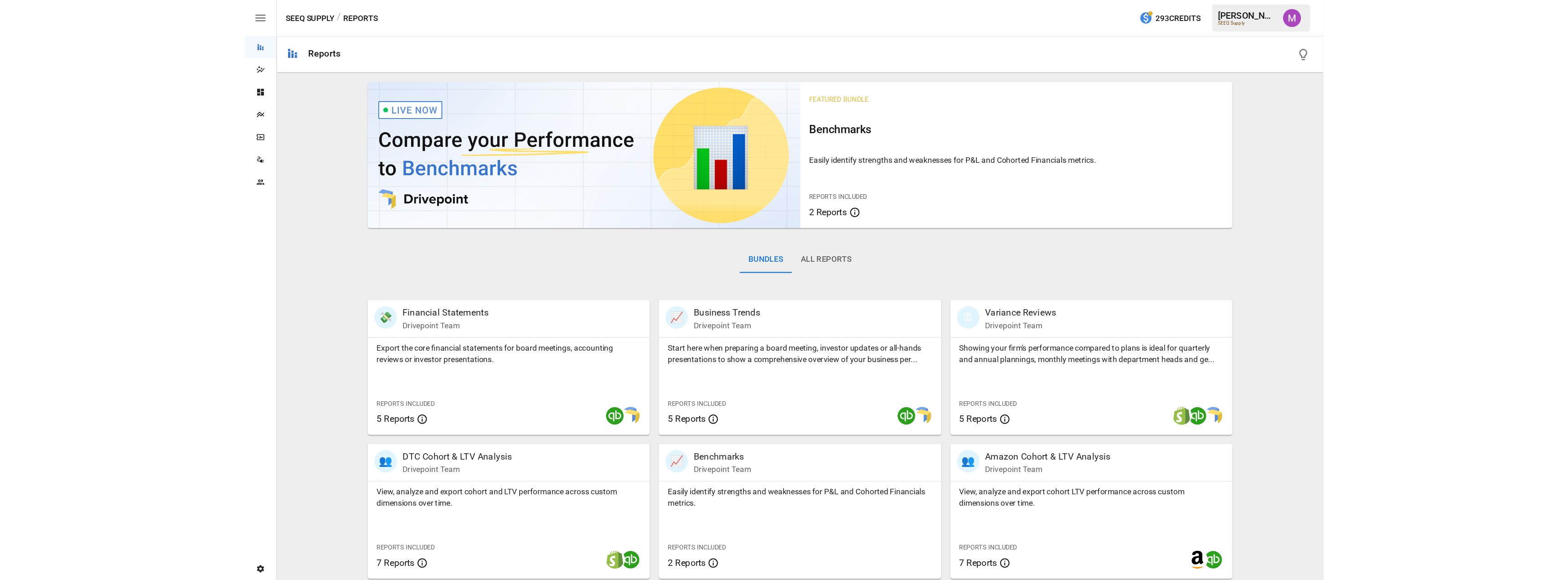
scroll to position [119, 0]
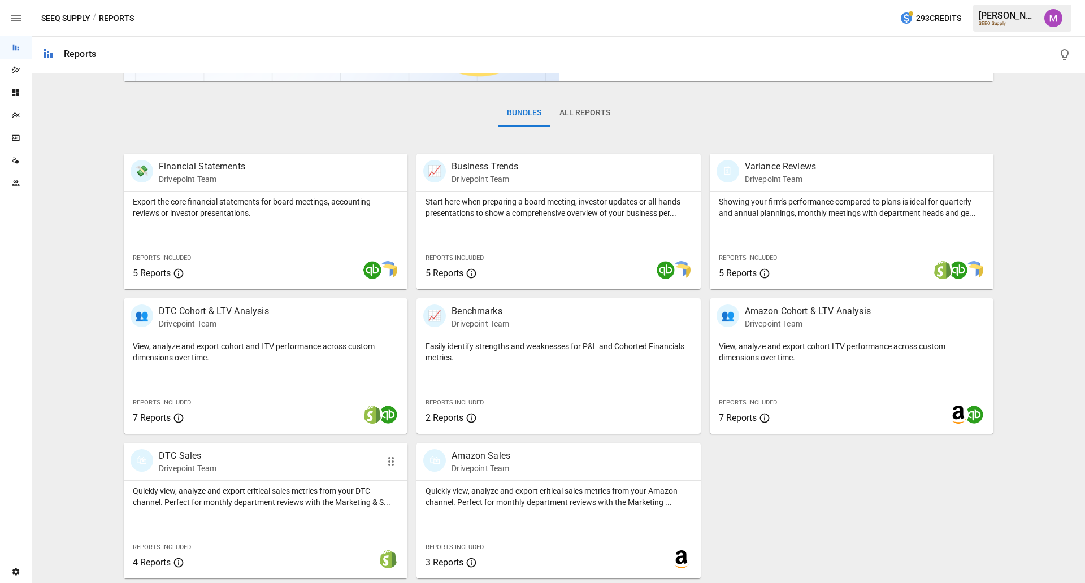
click at [262, 466] on p "Quickly view, analyze and export critical sales metrics from your DTC channel. …" at bounding box center [266, 496] width 266 height 23
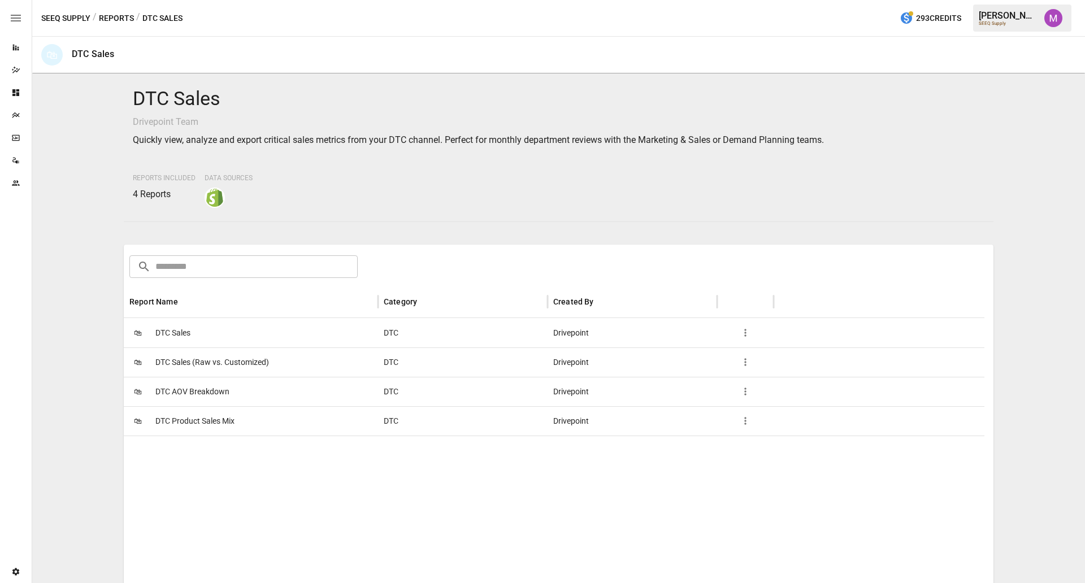
click at [203, 392] on span "DTC AOV Breakdown" at bounding box center [192, 391] width 74 height 29
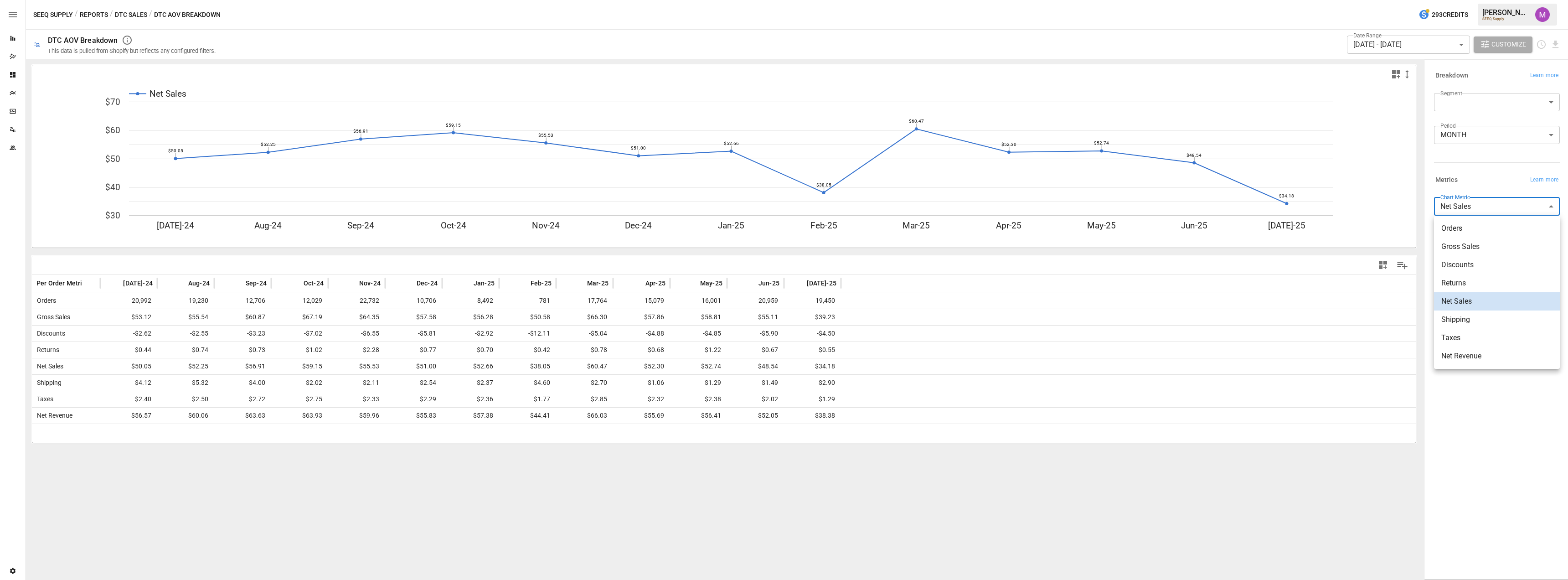
click at [700, 0] on body "Reports Dazzler Studio Dashboards Plans SmartModel ™ Data Sources Team Settings…" at bounding box center [784, 0] width 1568 height 0
click at [700, 203] on div at bounding box center [784, 290] width 1568 height 580
